Goal: Task Accomplishment & Management: Complete application form

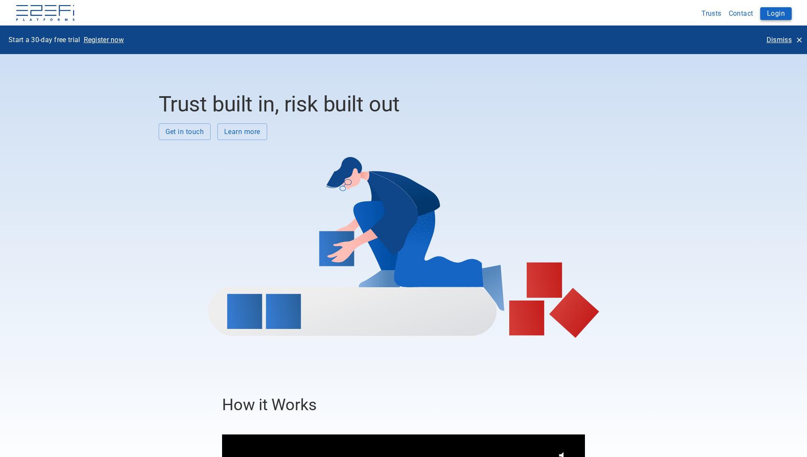
click at [772, 15] on button "Login" at bounding box center [775, 13] width 31 height 13
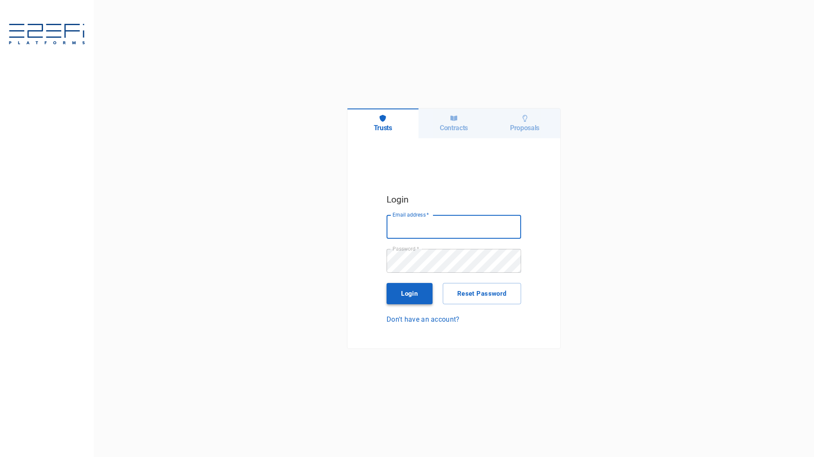
type input "maxine@fara.au"
click at [402, 292] on button "Login" at bounding box center [409, 293] width 46 height 21
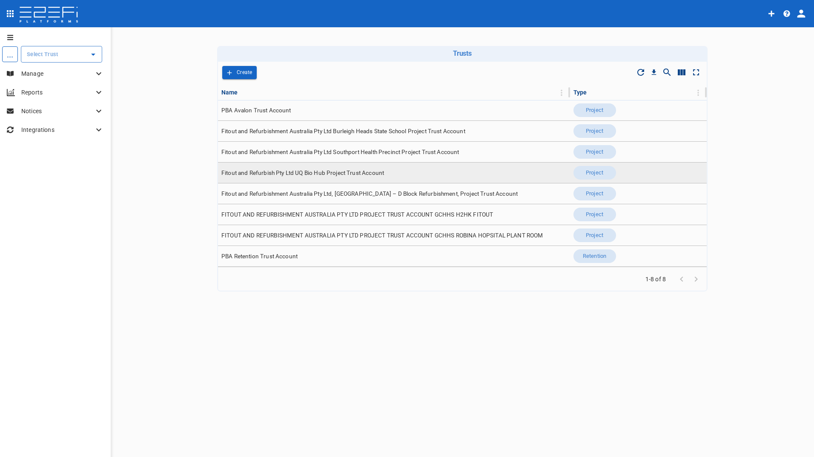
click at [355, 174] on span "Fitout and Refurbish Pty Ltd UQ Bio Hub Project Trust Account" at bounding box center [302, 173] width 163 height 8
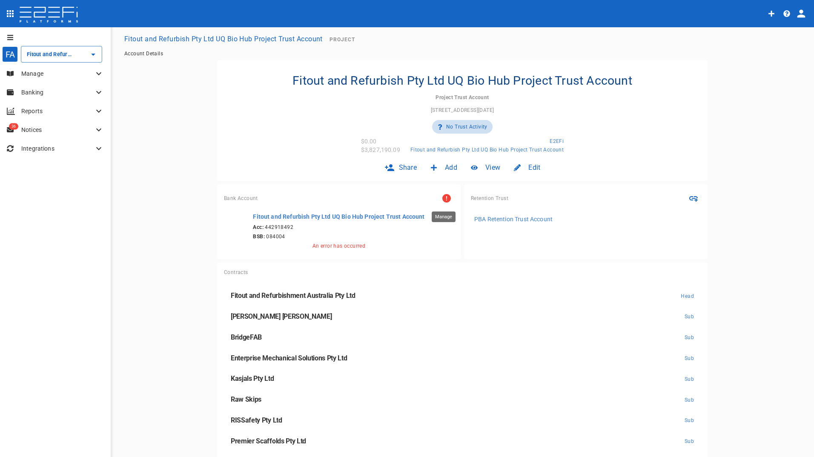
click at [442, 197] on icon "Manage" at bounding box center [446, 198] width 9 height 9
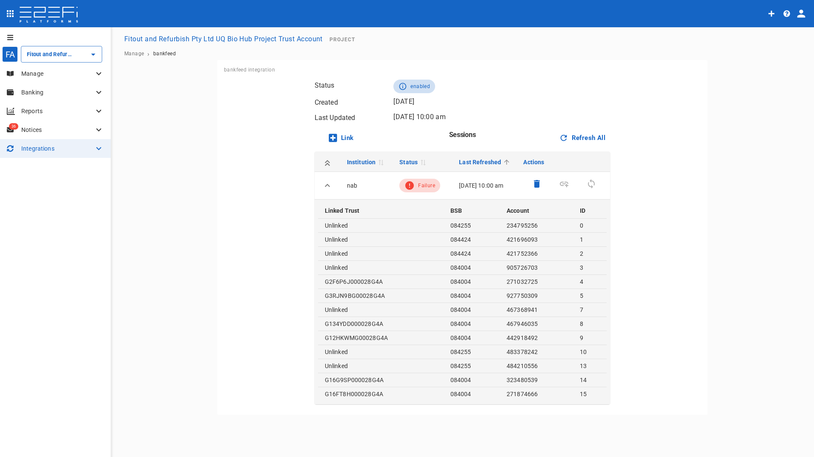
click at [418, 186] on span "Failure" at bounding box center [426, 186] width 17 height 6
click at [592, 183] on span "Refresh Bank" at bounding box center [590, 185] width 27 height 17
click at [590, 184] on span "Refresh Bank" at bounding box center [590, 185] width 27 height 17
click at [587, 186] on span "Refresh Bank" at bounding box center [590, 185] width 27 height 17
click at [584, 138] on button "Refresh All" at bounding box center [582, 137] width 54 height 21
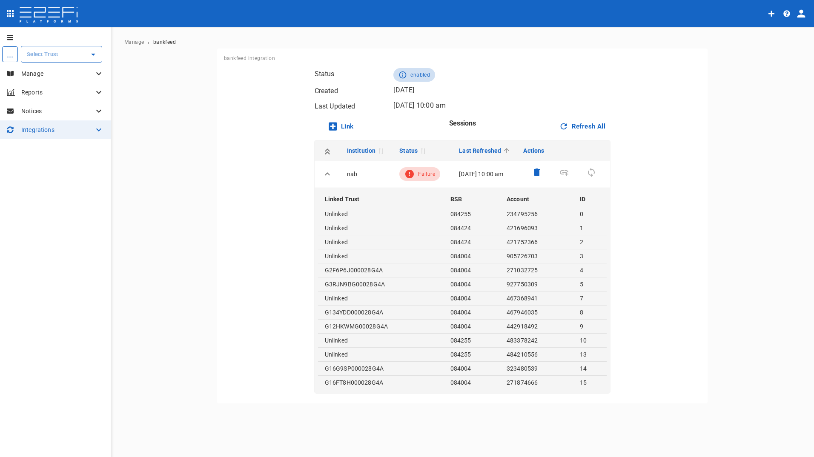
click at [46, 69] on p "Manage" at bounding box center [57, 73] width 72 height 9
click at [45, 94] on div "Contacts" at bounding box center [61, 91] width 86 height 11
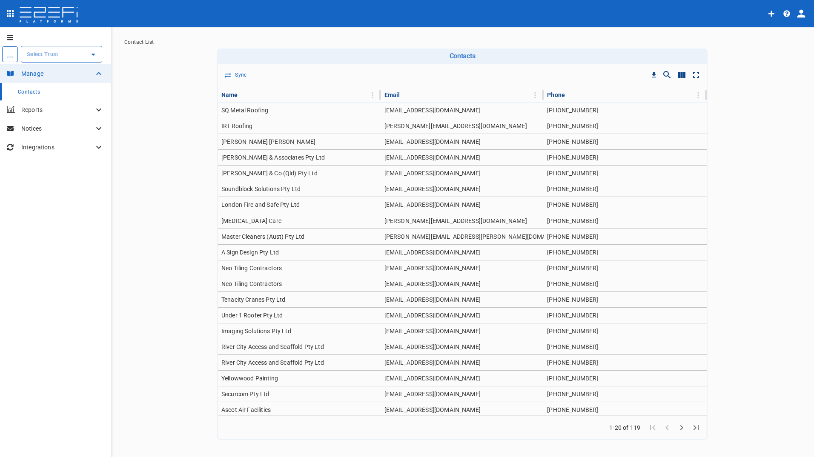
click at [47, 58] on input "text" at bounding box center [55, 54] width 61 height 9
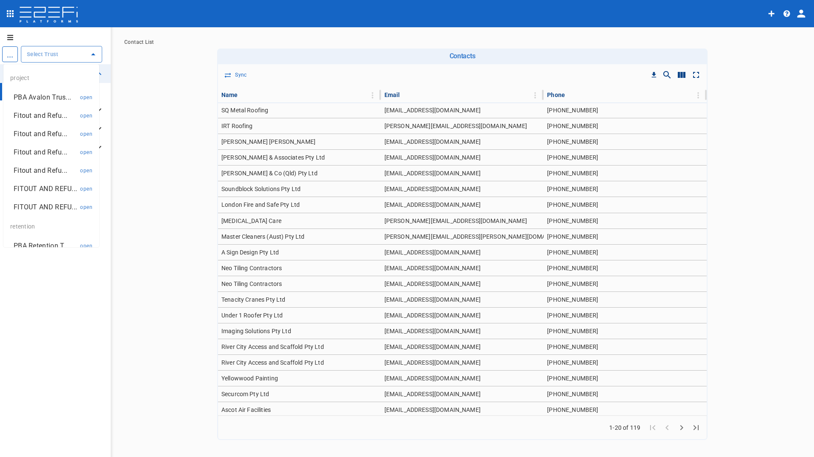
click at [42, 187] on p "FITOUT AND REFU..." at bounding box center [45, 189] width 63 height 10
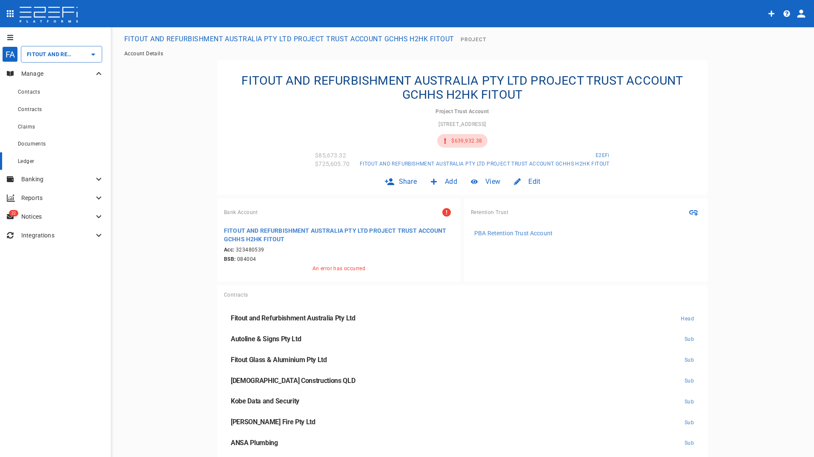
click at [49, 162] on div "Ledger" at bounding box center [61, 161] width 86 height 11
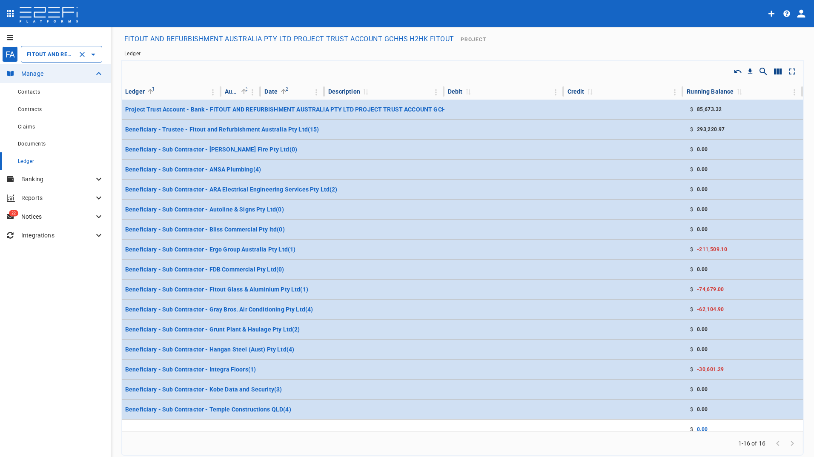
click at [46, 49] on div "FITOUT AND REFURBISHMENT AUSTRALIA PTY LTD PROJECT TRUST ACCOUNT GCHHS H2HK FIT…" at bounding box center [61, 54] width 81 height 17
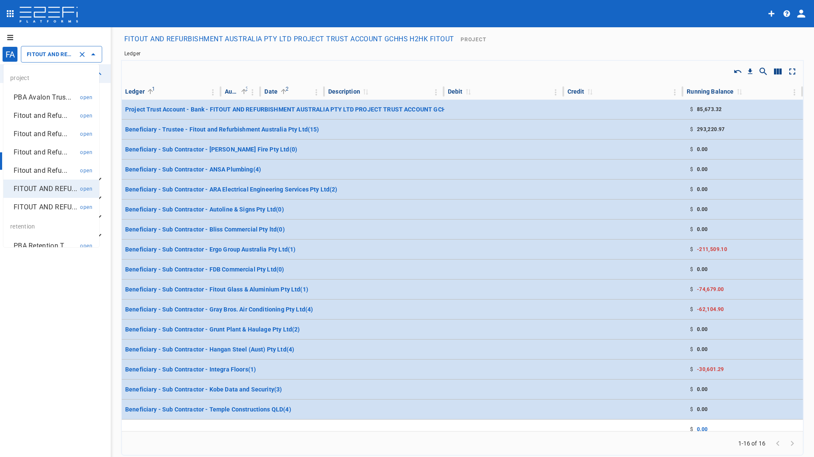
scroll to position [0, 218]
click at [44, 117] on p "Fitout and Refu..." at bounding box center [41, 116] width 54 height 10
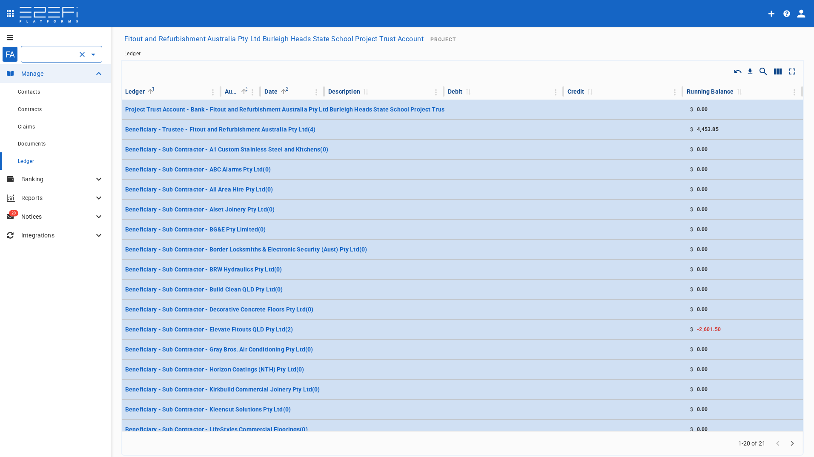
click at [53, 52] on input "Fitout and Refurbishment Australia Pty Ltd Burleigh Heads State School Project …" at bounding box center [50, 54] width 50 height 9
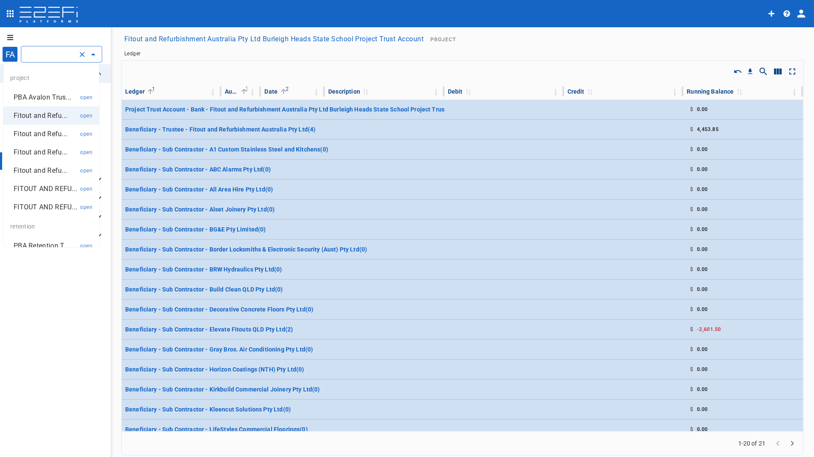
click at [47, 131] on p "Fitout and Refu..." at bounding box center [41, 134] width 54 height 10
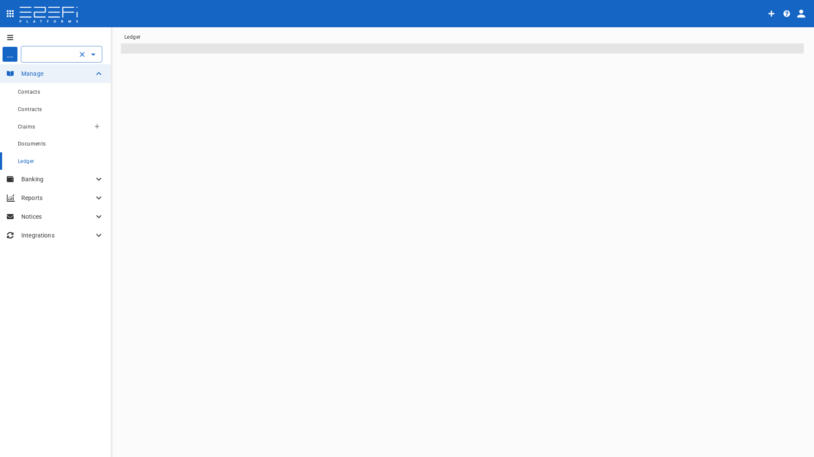
scroll to position [0, 189]
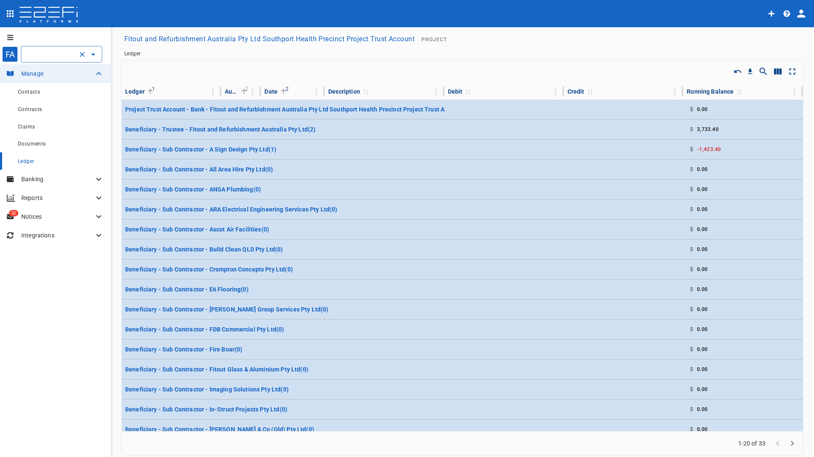
click at [61, 54] on input "Fitout and Refurbishment Australia Pty Ltd Southport Health Precinct Project Tr…" at bounding box center [50, 54] width 50 height 9
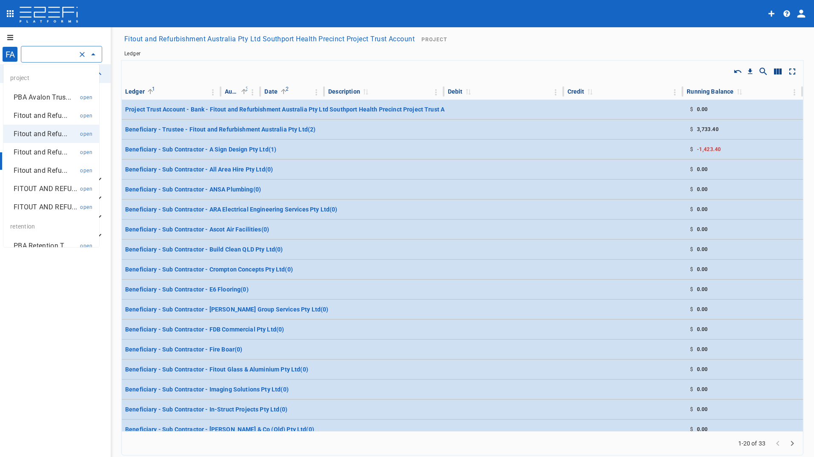
click at [50, 151] on p "Fitout and Refu..." at bounding box center [41, 152] width 54 height 10
type input "Fitout and Refurbish Pty Ltd UQ Bio Hub Project Trust Account"
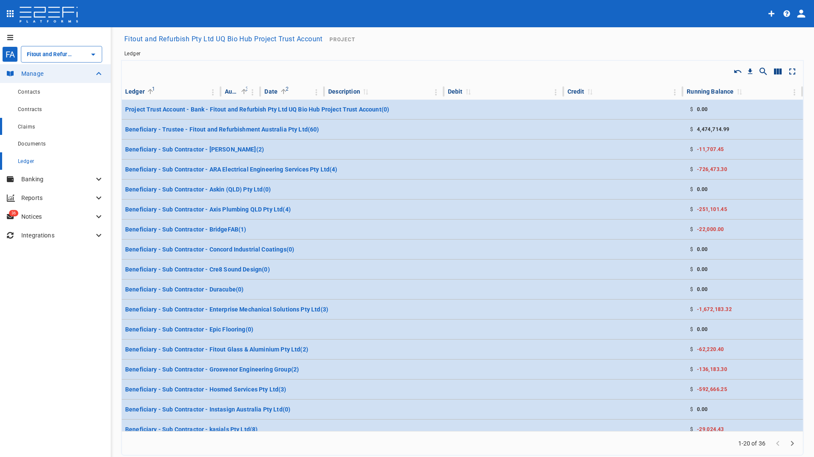
click at [33, 127] on span "Claims" at bounding box center [26, 127] width 17 height 6
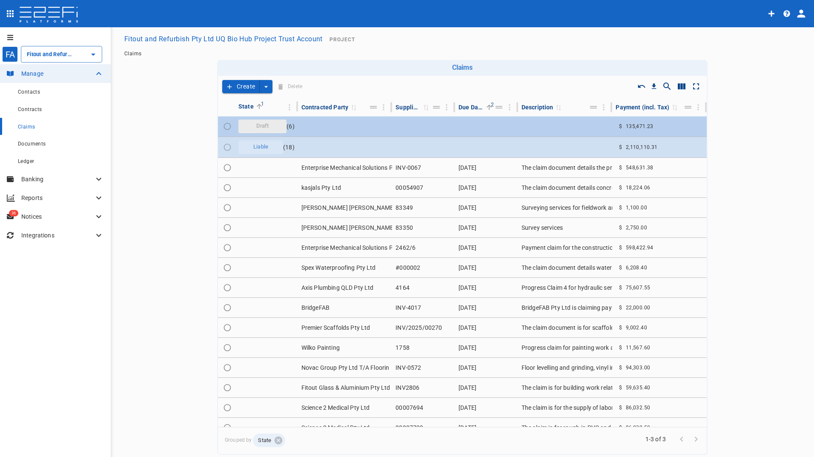
click at [271, 124] on div "Draft" at bounding box center [262, 127] width 48 height 14
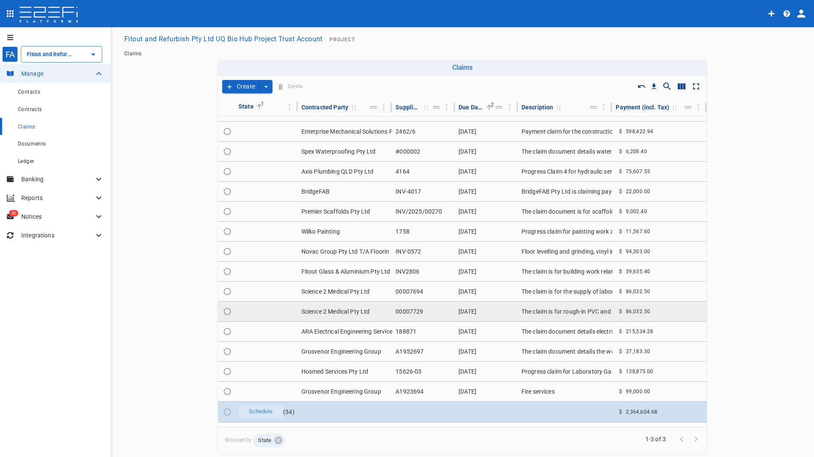
scroll to position [251, 0]
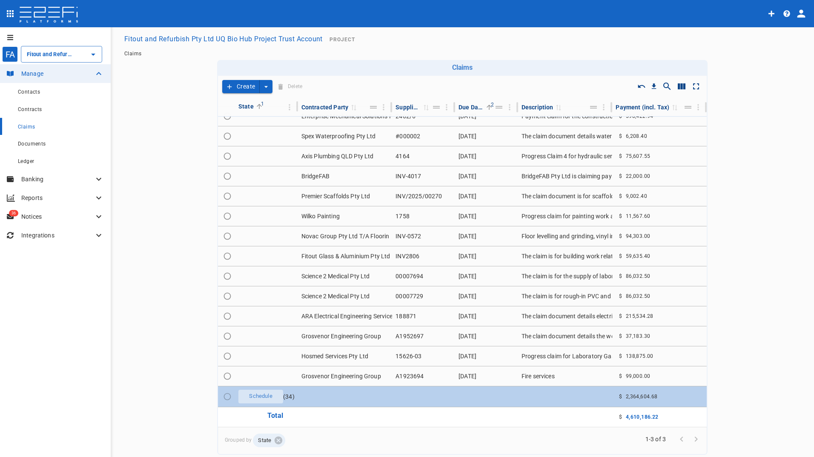
click at [268, 393] on span "Schedule" at bounding box center [260, 396] width 33 height 8
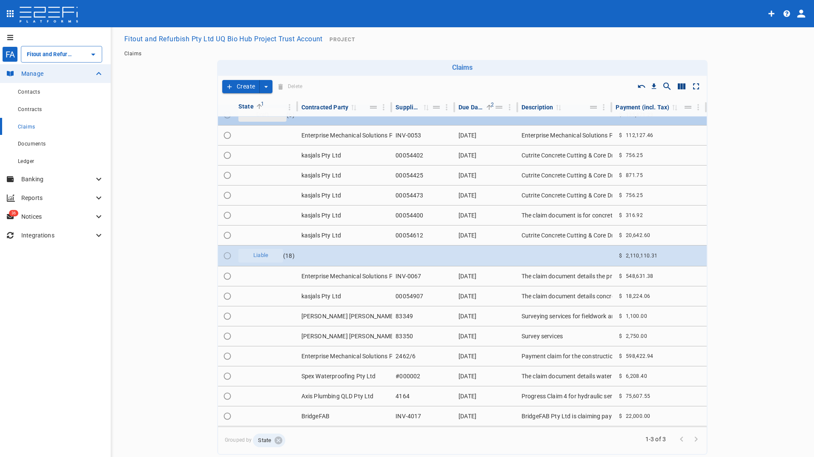
scroll to position [0, 0]
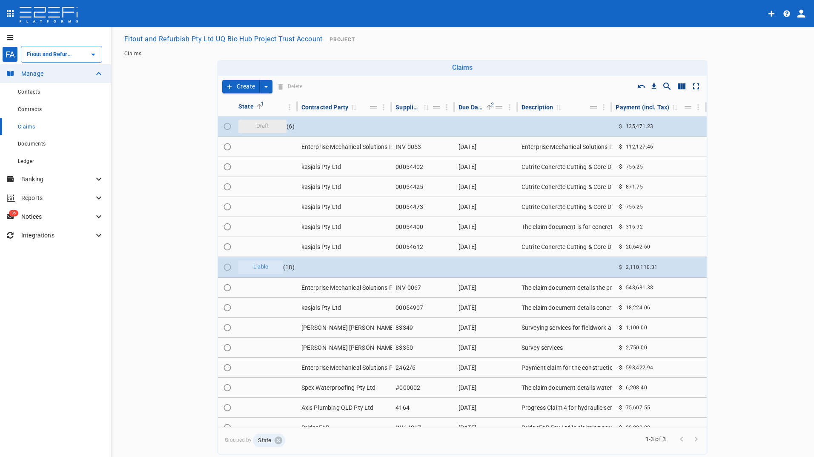
click at [238, 85] on button "Create" at bounding box center [240, 86] width 37 height 13
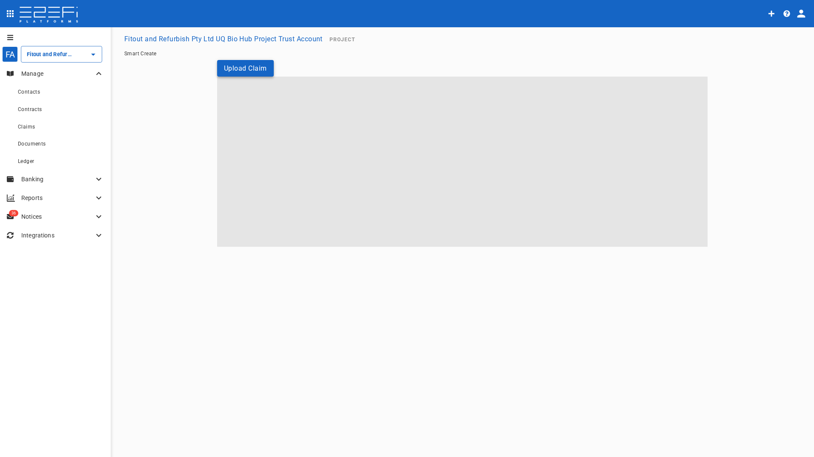
click at [244, 67] on button "Upload Claim" at bounding box center [245, 68] width 57 height 17
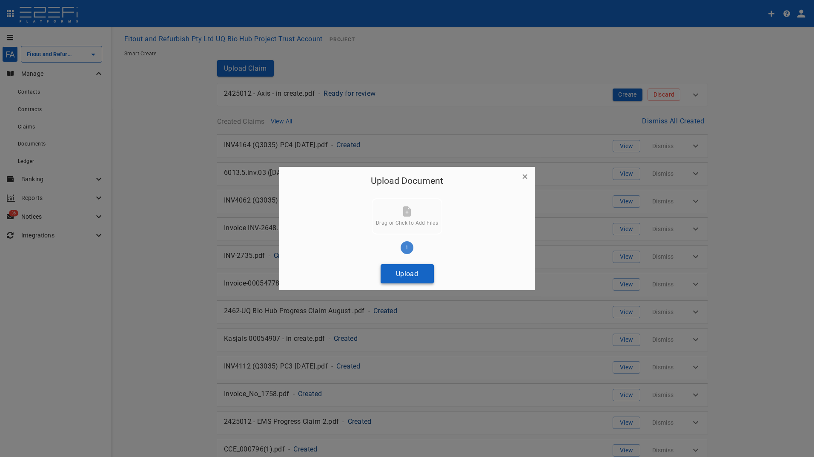
click at [404, 277] on button "Upload" at bounding box center [406, 273] width 53 height 19
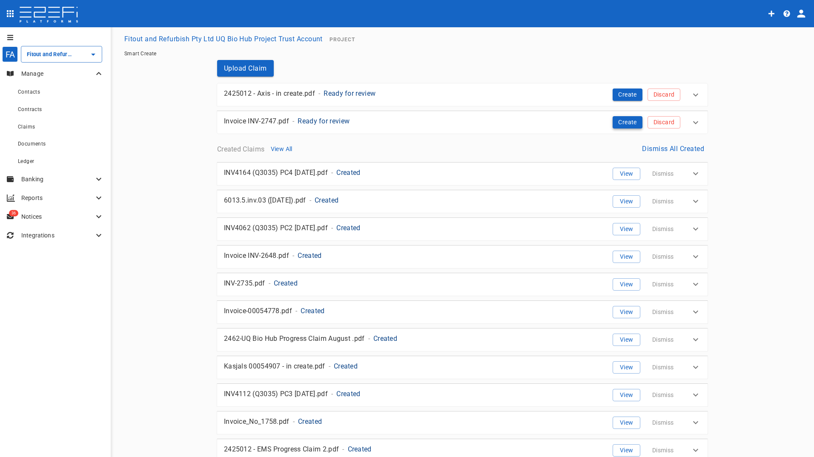
click at [617, 121] on button "Create" at bounding box center [627, 122] width 30 height 12
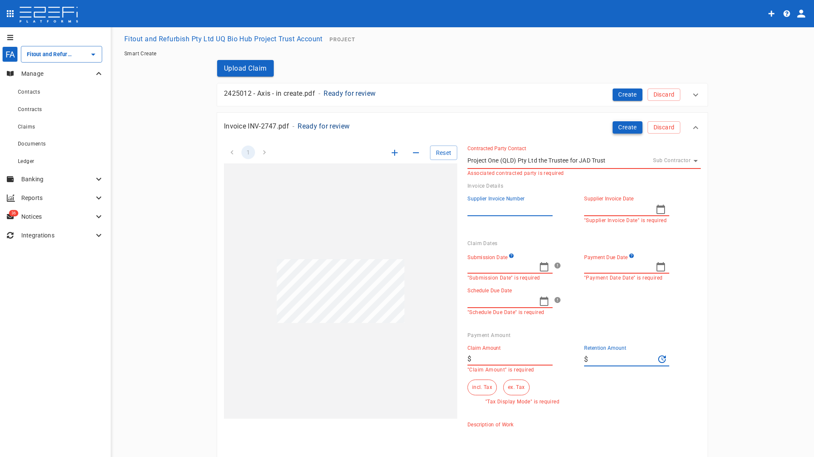
type input "INV-2747"
type input "09/04/2025"
type input "09/25/2025"
type input "09/18/2025"
type input "58,881.45"
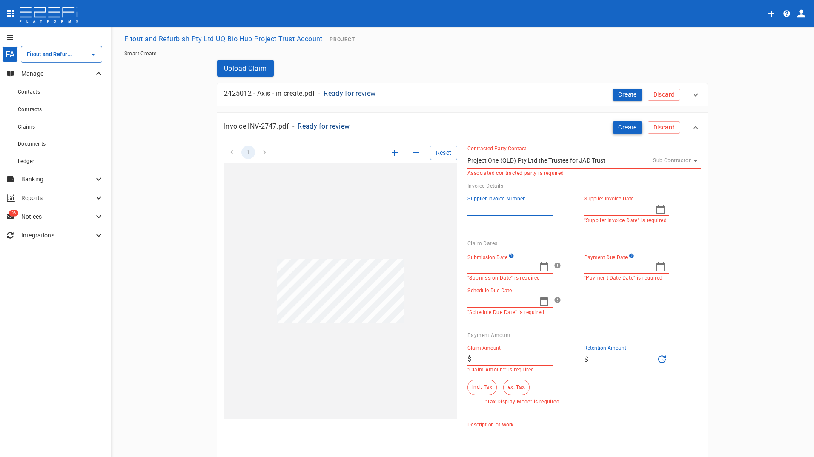
type input "-530.79"
type textarea "This invoice is for building work related to the UQ Sustainability Hub project,…"
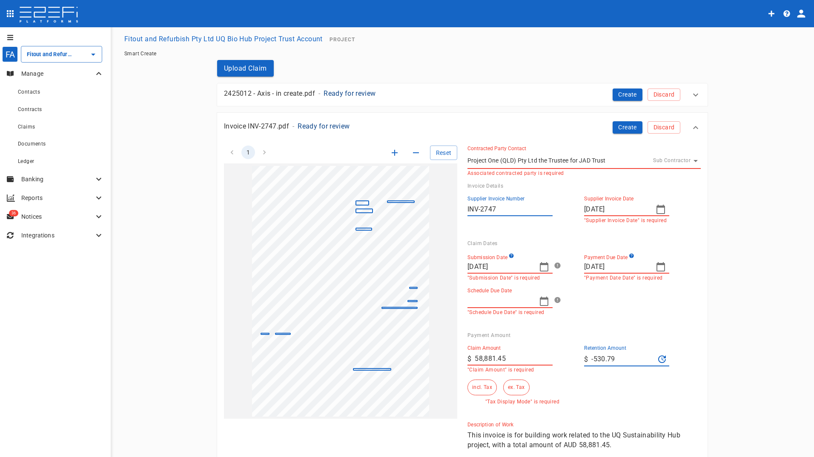
click at [542, 266] on icon "button" at bounding box center [544, 267] width 10 height 10
click at [526, 320] on button "4" at bounding box center [524, 320] width 17 height 17
type input "09/04/2025"
type input "09/25/2025"
drag, startPoint x: 622, startPoint y: 357, endPoint x: 566, endPoint y: 357, distance: 56.6
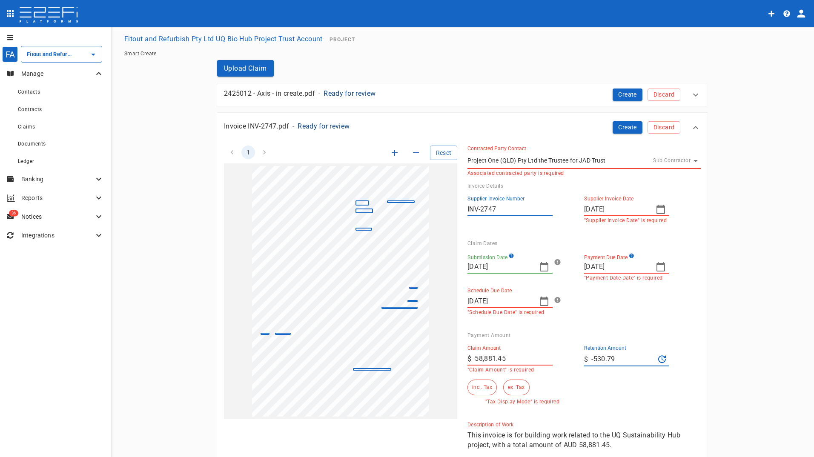
click at [566, 357] on div "Claim Amount ​ $ 58,881.45 "Claim Amount" is required Retention Amount ​ $ -530…" at bounding box center [576, 371] width 233 height 66
type input "530.79"
click at [552, 360] on div "Claim Amount ​ $ 58,881.45 "Claim Amount" is required" at bounding box center [522, 359] width 110 height 28
drag, startPoint x: 493, startPoint y: 358, endPoint x: 431, endPoint y: 351, distance: 62.0
click at [436, 352] on div "1 Reset SupplierInvoiceNumber: INV-2747 ClaimAmount: 58881.45 GSTAmount: 5352.8…" at bounding box center [457, 306] width 487 height 343
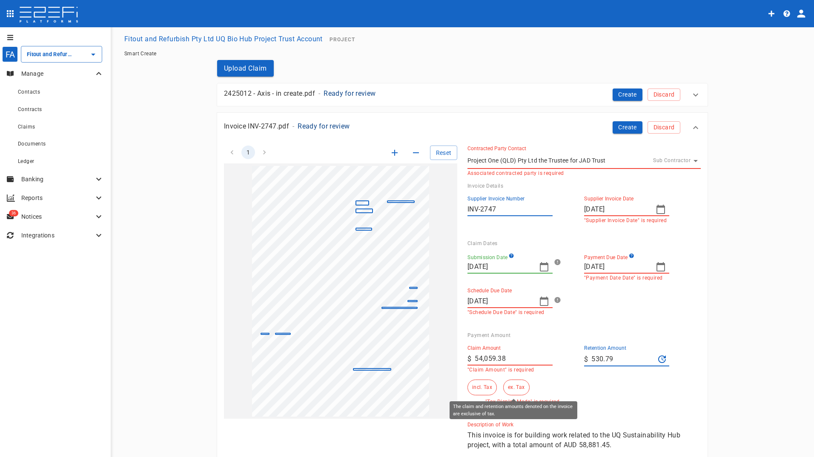
type input "54,059.38"
click at [509, 386] on button "ex. Tax" at bounding box center [516, 388] width 26 height 16
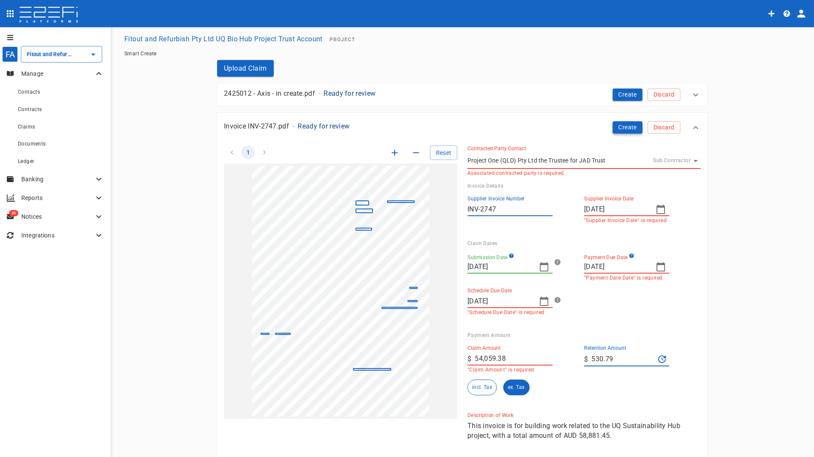
drag, startPoint x: 628, startPoint y: 129, endPoint x: 619, endPoint y: 133, distance: 9.7
click at [627, 129] on button "Create" at bounding box center [627, 127] width 30 height 12
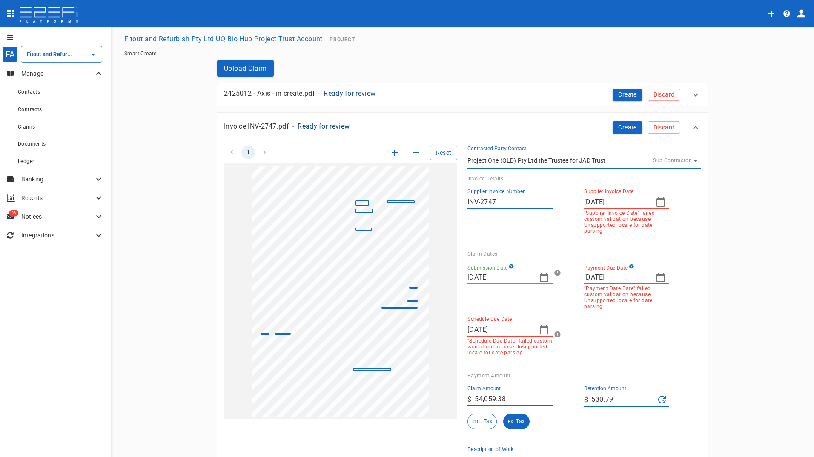
click at [655, 202] on icon "button" at bounding box center [660, 202] width 10 height 10
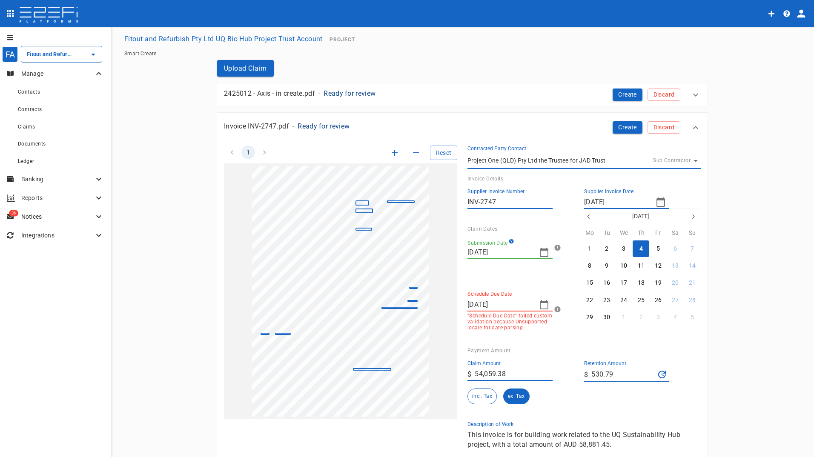
drag, startPoint x: 636, startPoint y: 249, endPoint x: 580, endPoint y: 249, distance: 55.3
click at [635, 249] on button "4" at bounding box center [640, 248] width 17 height 17
click at [661, 250] on icon "button" at bounding box center [660, 252] width 9 height 9
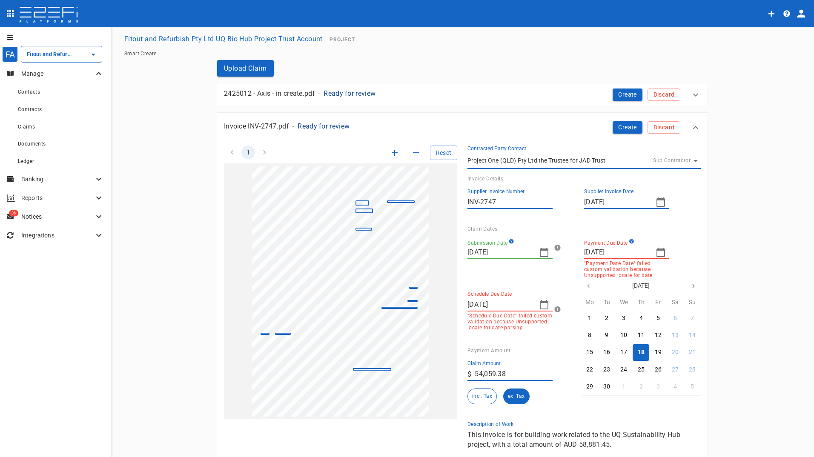
drag, startPoint x: 641, startPoint y: 355, endPoint x: 514, endPoint y: 310, distance: 135.0
click at [640, 355] on div "18" at bounding box center [640, 352] width 7 height 9
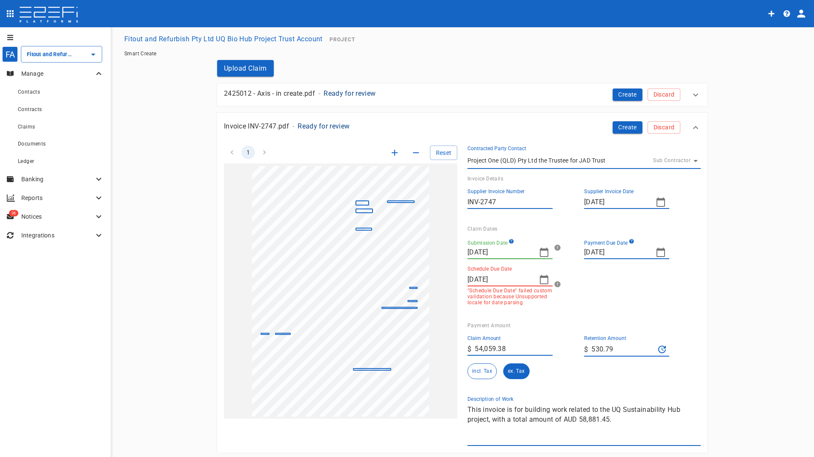
click at [527, 283] on input "09/25/2025" at bounding box center [499, 280] width 65 height 14
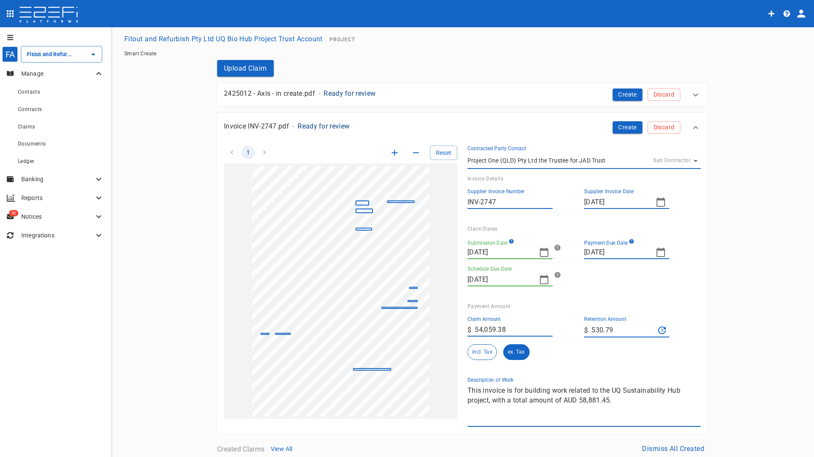
click at [540, 279] on icon "button" at bounding box center [544, 279] width 10 height 10
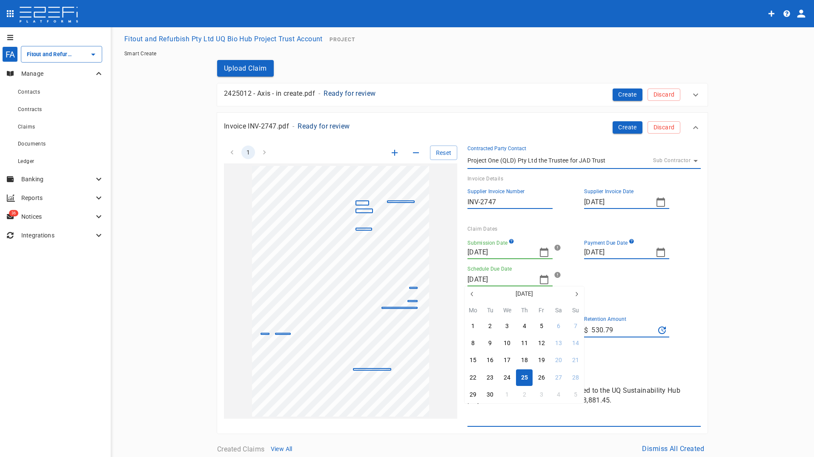
click at [519, 374] on button "25" at bounding box center [524, 377] width 17 height 17
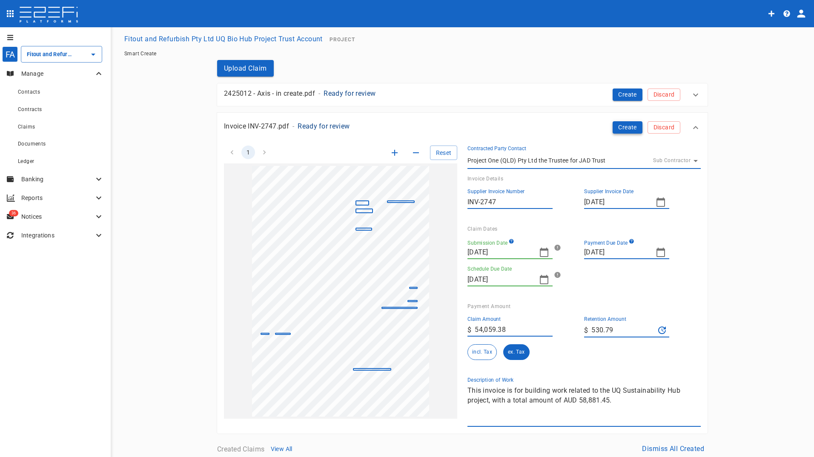
click at [626, 124] on button "Create" at bounding box center [627, 127] width 30 height 12
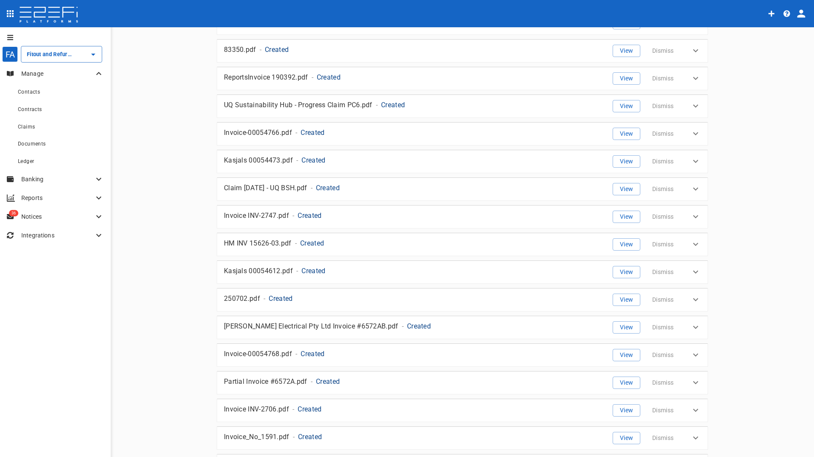
scroll to position [1008, 0]
click at [623, 213] on button "View" at bounding box center [626, 217] width 28 height 12
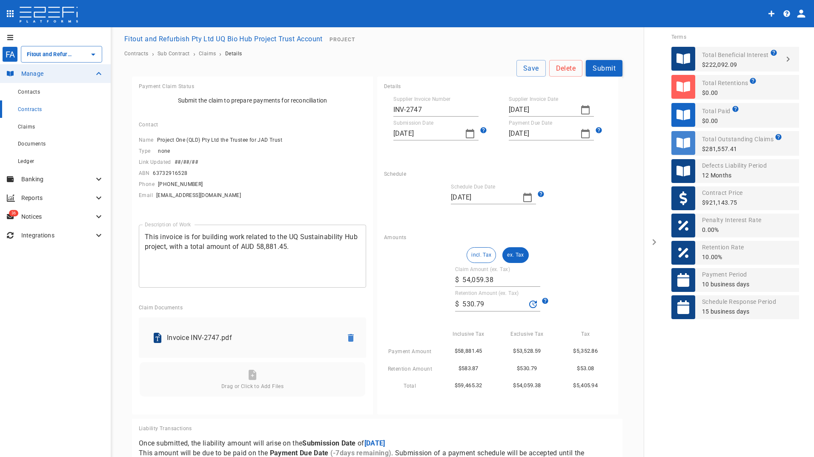
click at [602, 71] on button "Submit" at bounding box center [604, 68] width 37 height 17
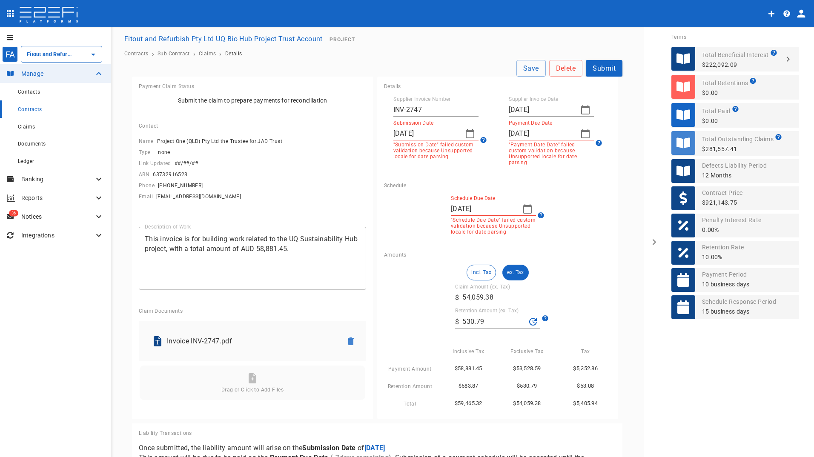
click at [580, 109] on icon "button" at bounding box center [585, 110] width 10 height 10
click at [564, 153] on div "4" at bounding box center [563, 156] width 3 height 9
click at [466, 130] on icon "button" at bounding box center [470, 133] width 9 height 9
click at [448, 199] on div "4" at bounding box center [449, 199] width 3 height 9
click at [580, 133] on icon "button" at bounding box center [585, 134] width 10 height 10
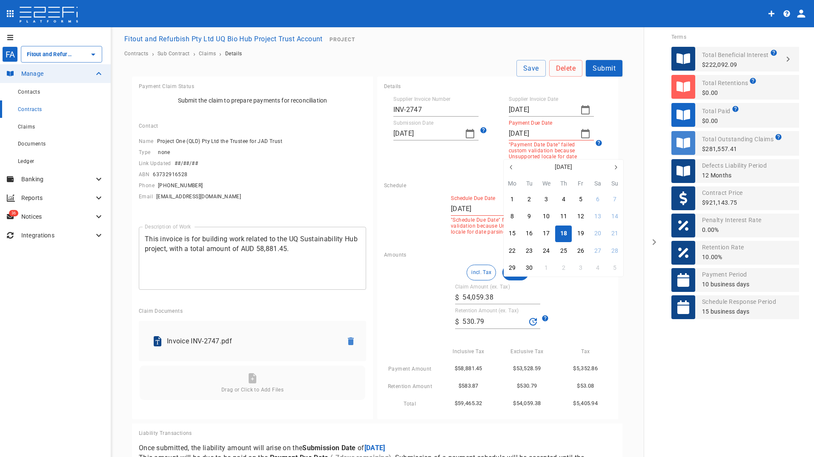
click at [563, 232] on div "18" at bounding box center [563, 233] width 7 height 9
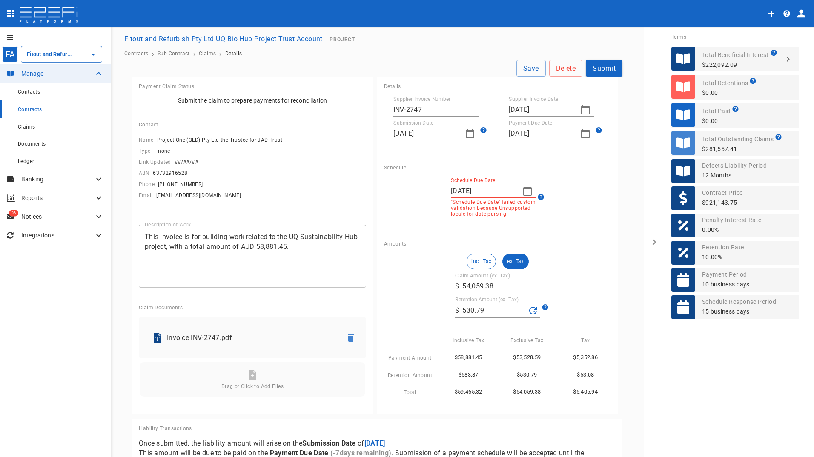
click at [491, 203] on p ""Schedule Due Date" failed custom validation because Unsupported locale for dat…" at bounding box center [493, 208] width 85 height 18
click at [526, 190] on icon "button" at bounding box center [527, 190] width 9 height 9
click at [507, 309] on div "25" at bounding box center [506, 308] width 7 height 9
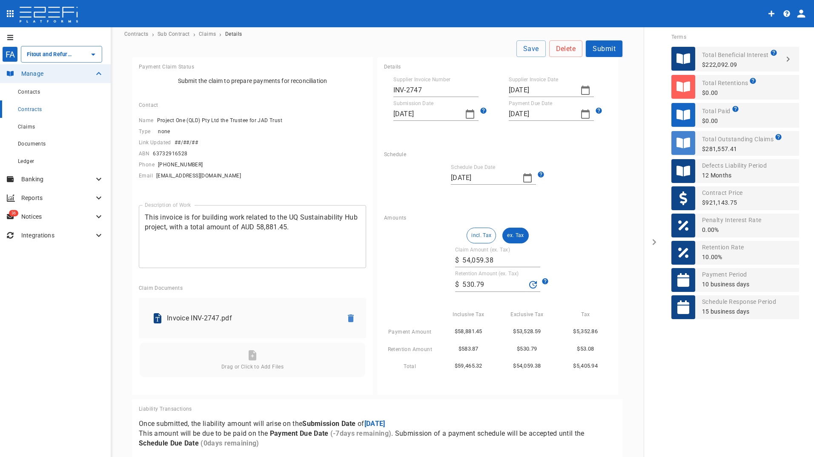
scroll to position [30, 0]
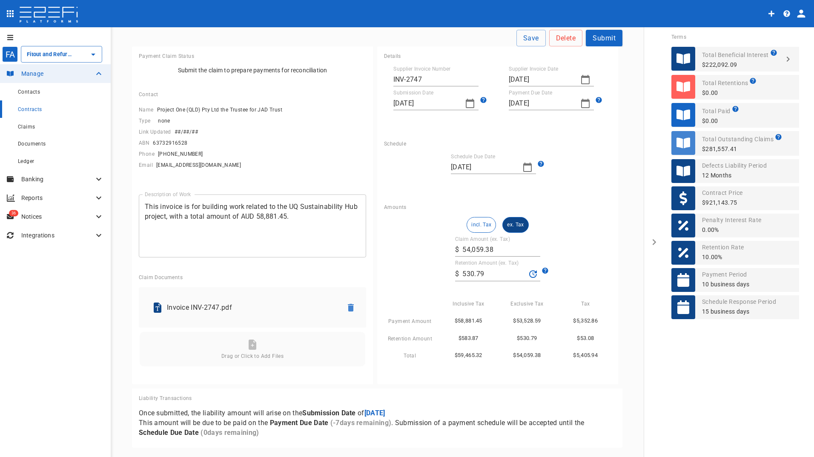
click at [511, 223] on button "ex. Tax" at bounding box center [515, 225] width 26 height 16
drag, startPoint x: 604, startPoint y: 33, endPoint x: 593, endPoint y: 98, distance: 65.6
click at [593, 98] on div "Save Delete Submit Payment Claim Status Submit the claim to prepare payments fo…" at bounding box center [377, 239] width 511 height 418
click at [598, 38] on button "Submit" at bounding box center [604, 38] width 37 height 17
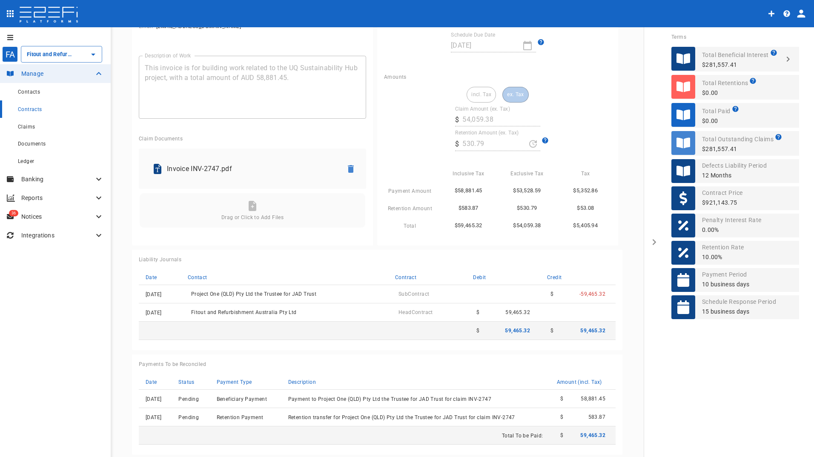
scroll to position [185, 0]
